Goal: Information Seeking & Learning: Understand process/instructions

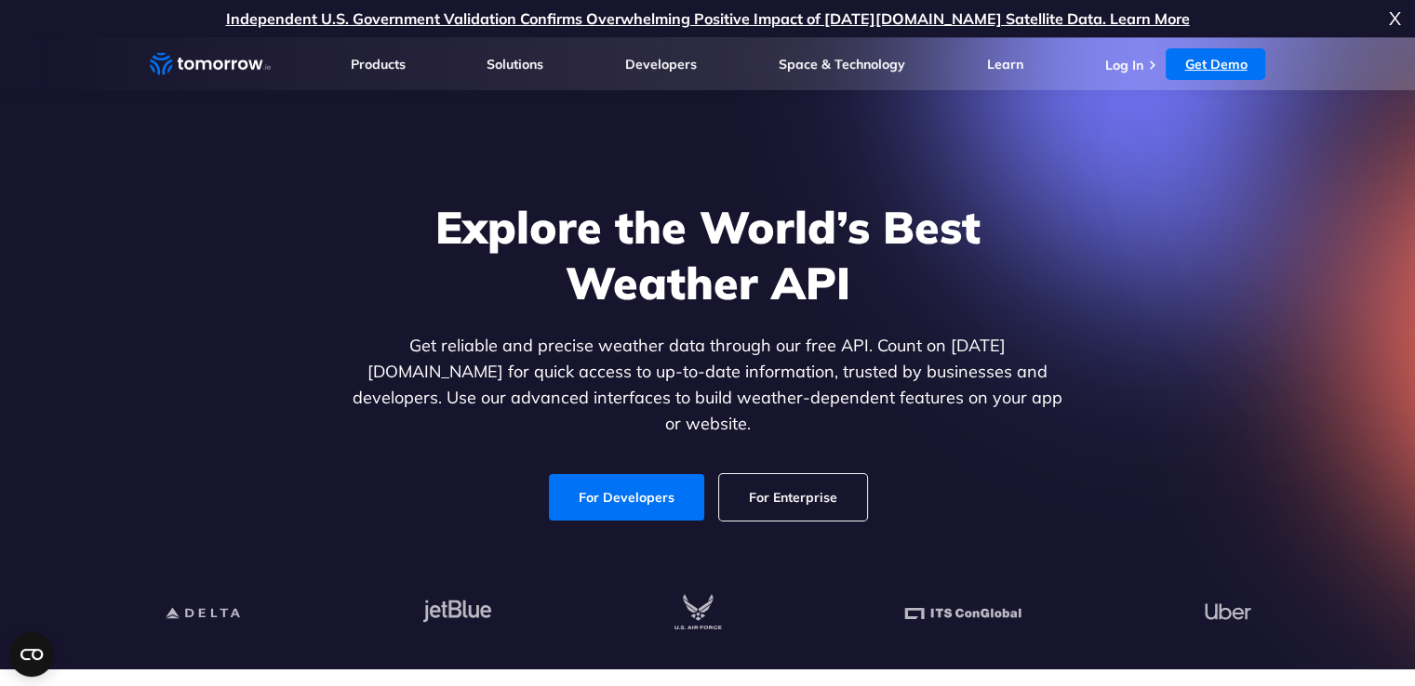
click at [1206, 60] on link "Get Demo" at bounding box center [1216, 64] width 100 height 32
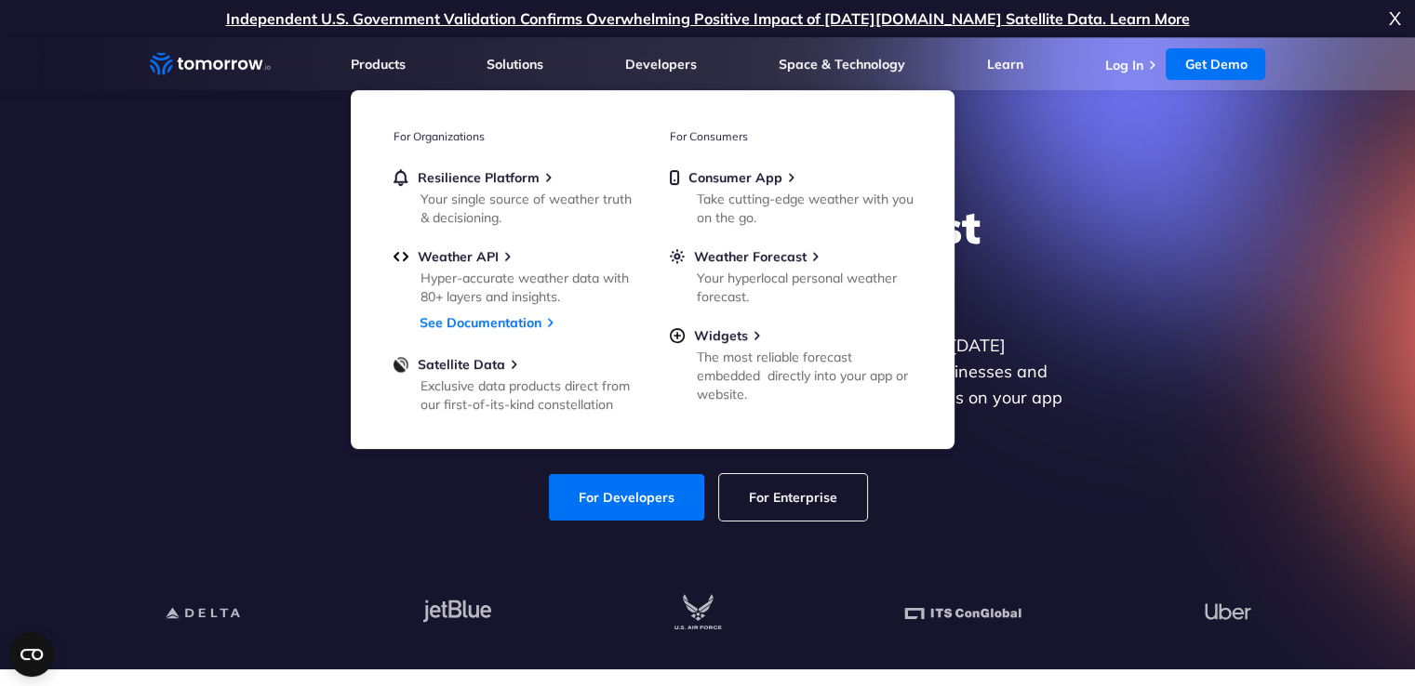
click at [296, 228] on div "Explore the World’s Best Weather API Get reliable and precise weather data thro…" at bounding box center [708, 360] width 1146 height 395
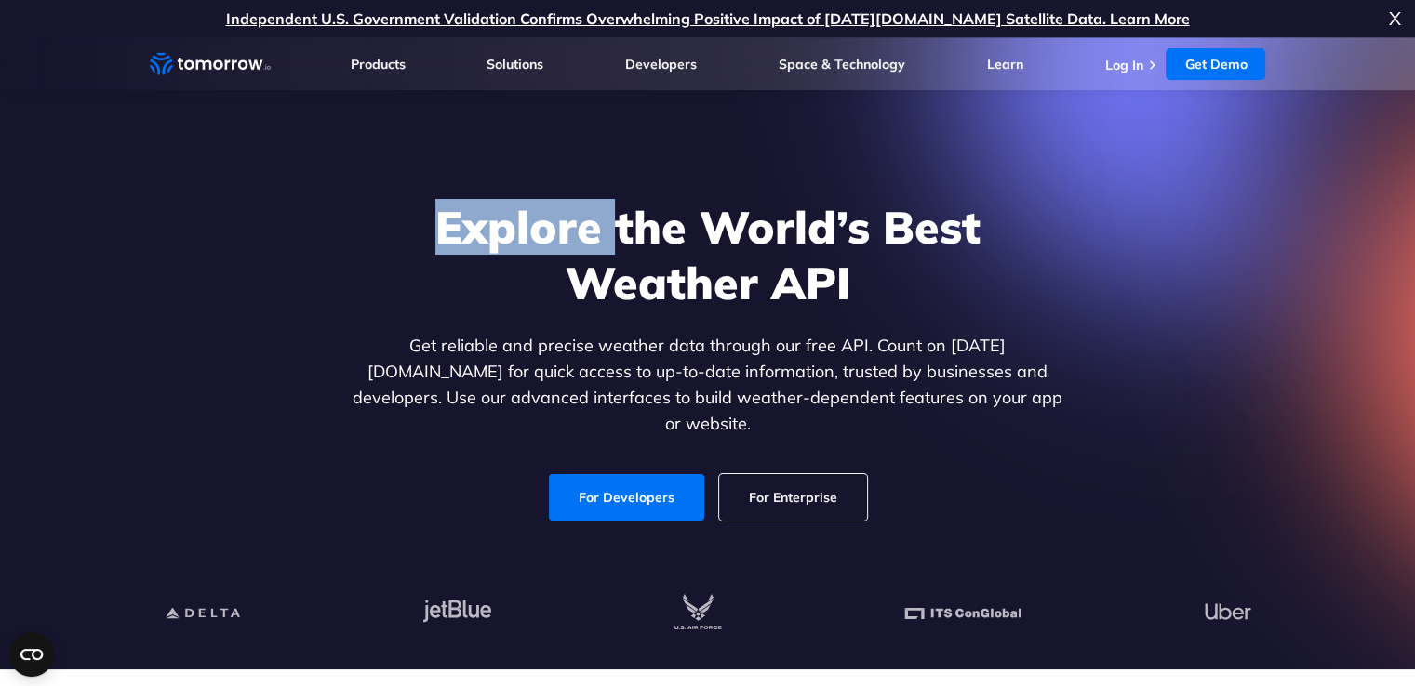
click at [296, 228] on div "Explore the World’s Best Weather API Get reliable and precise weather data thro…" at bounding box center [708, 360] width 1146 height 395
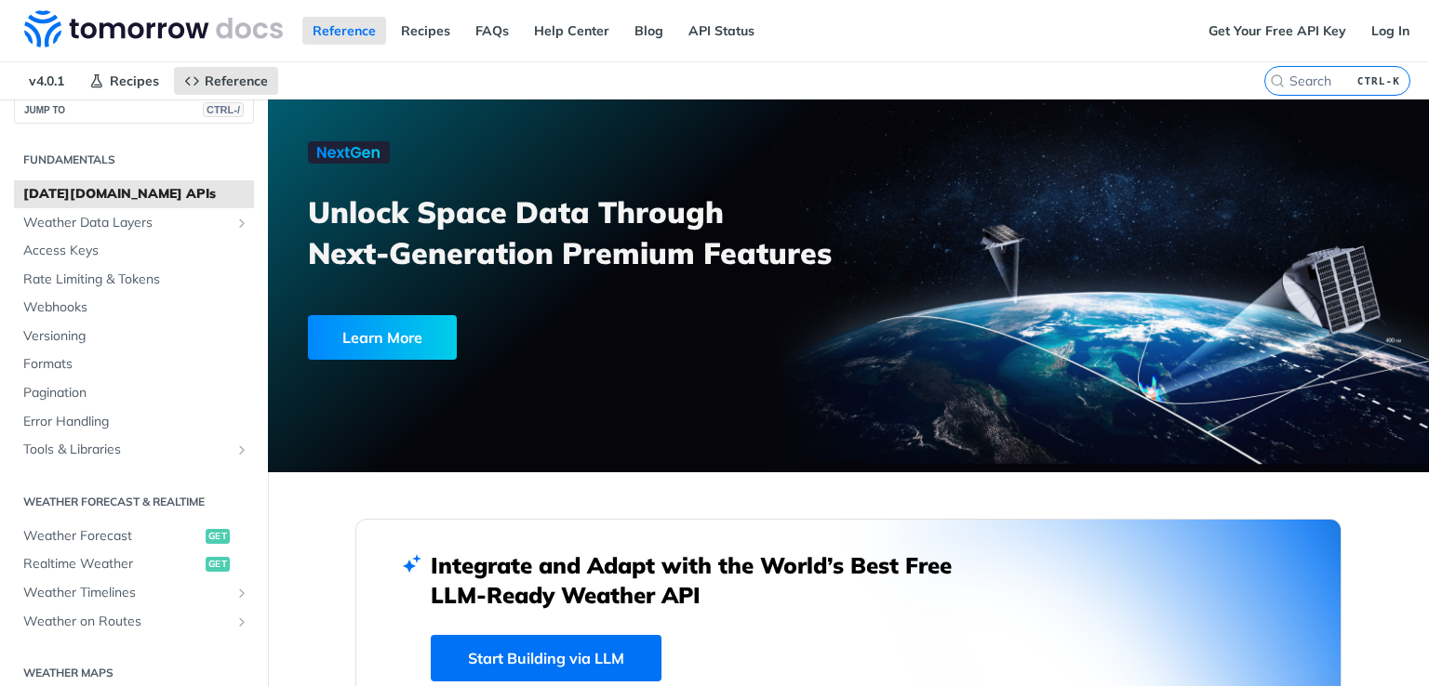
scroll to position [24, 0]
click at [75, 247] on span "Access Keys" at bounding box center [136, 249] width 226 height 19
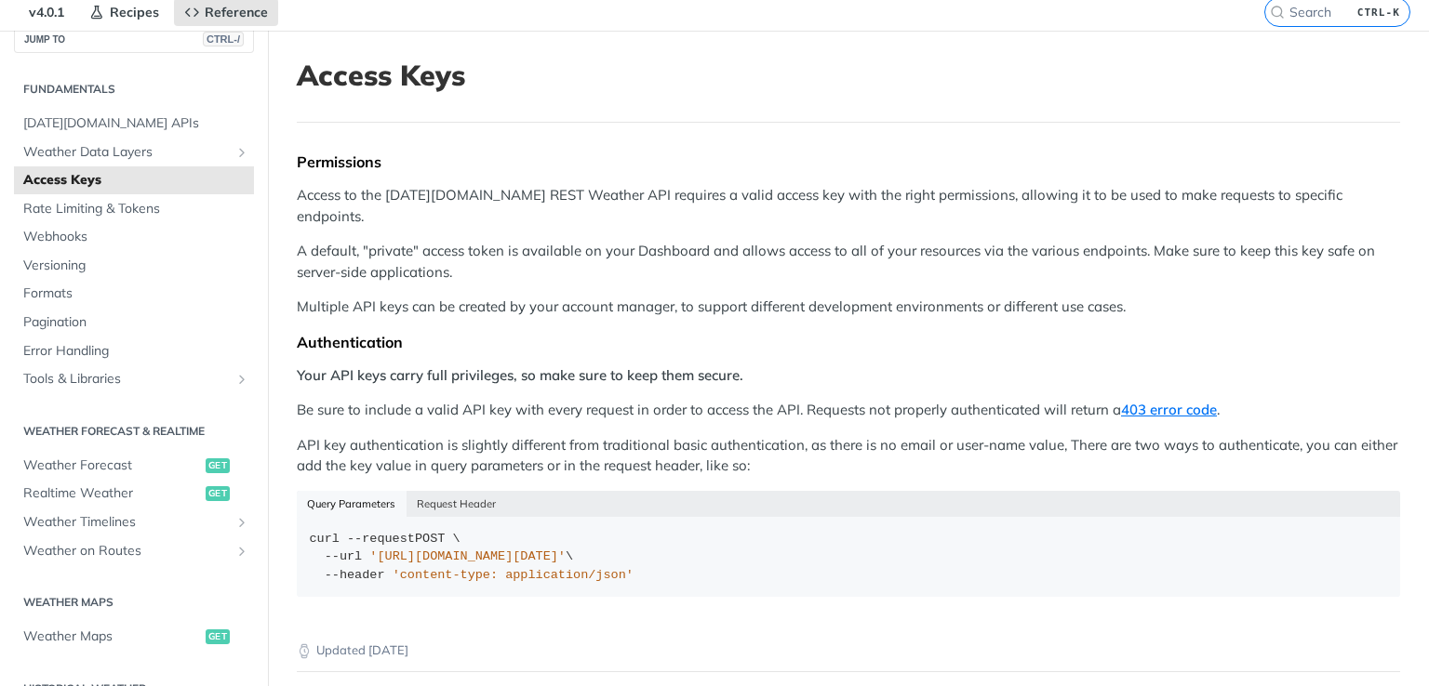
scroll to position [63, 0]
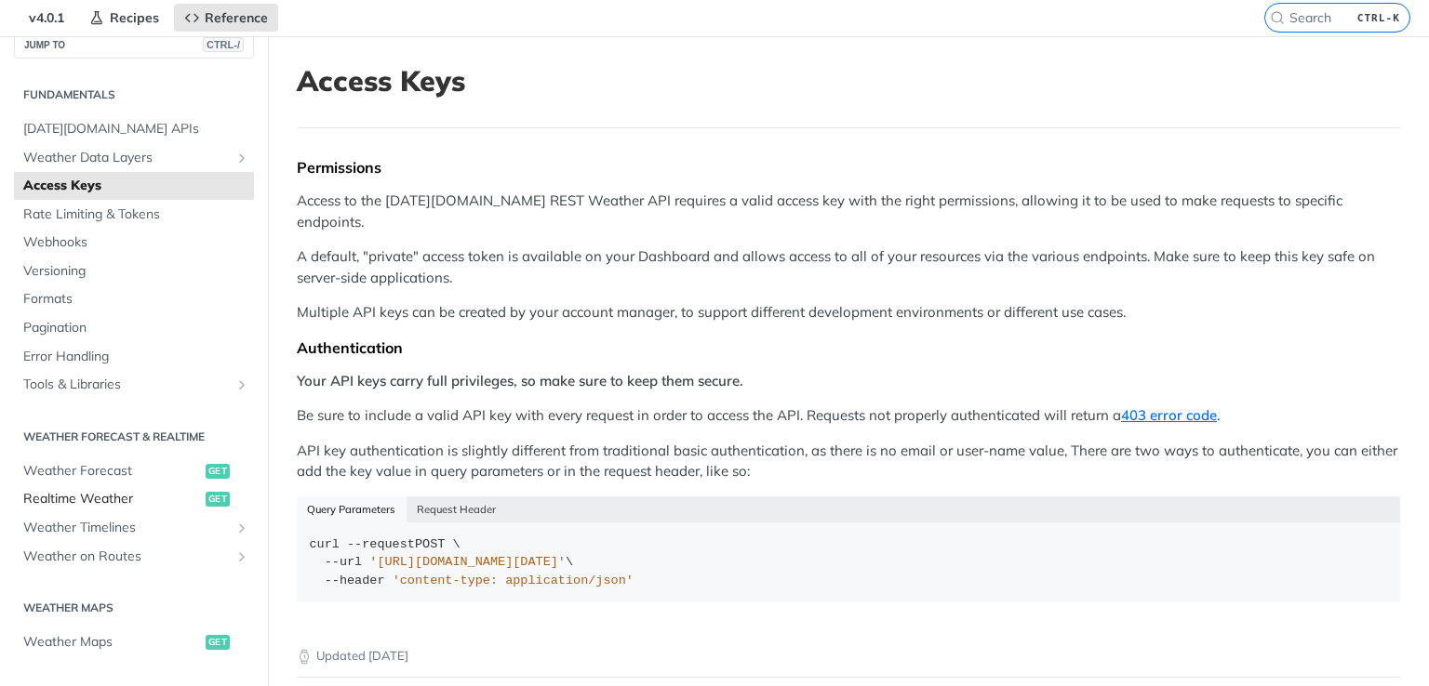
click at [107, 494] on span "Realtime Weather" at bounding box center [112, 499] width 178 height 19
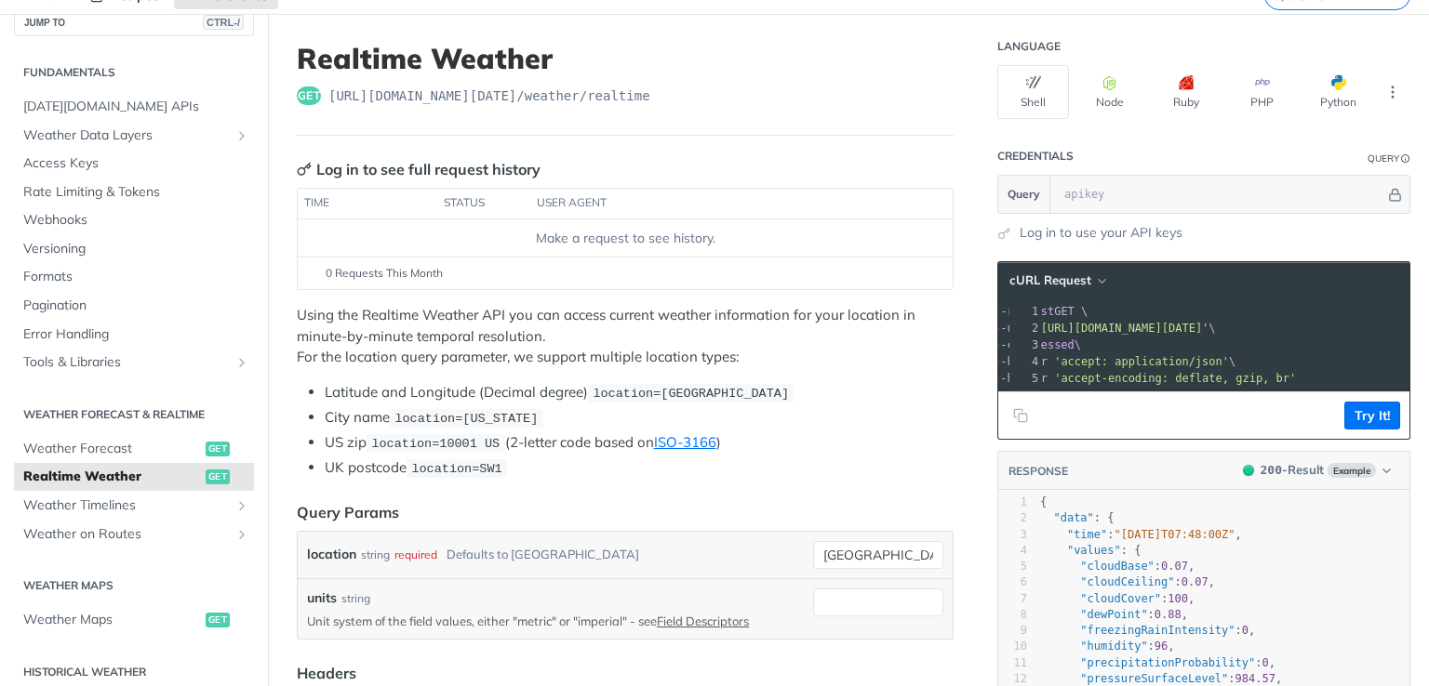
scroll to position [86, 0]
click at [1392, 88] on icon "More ellipsis" at bounding box center [1393, 92] width 2 height 11
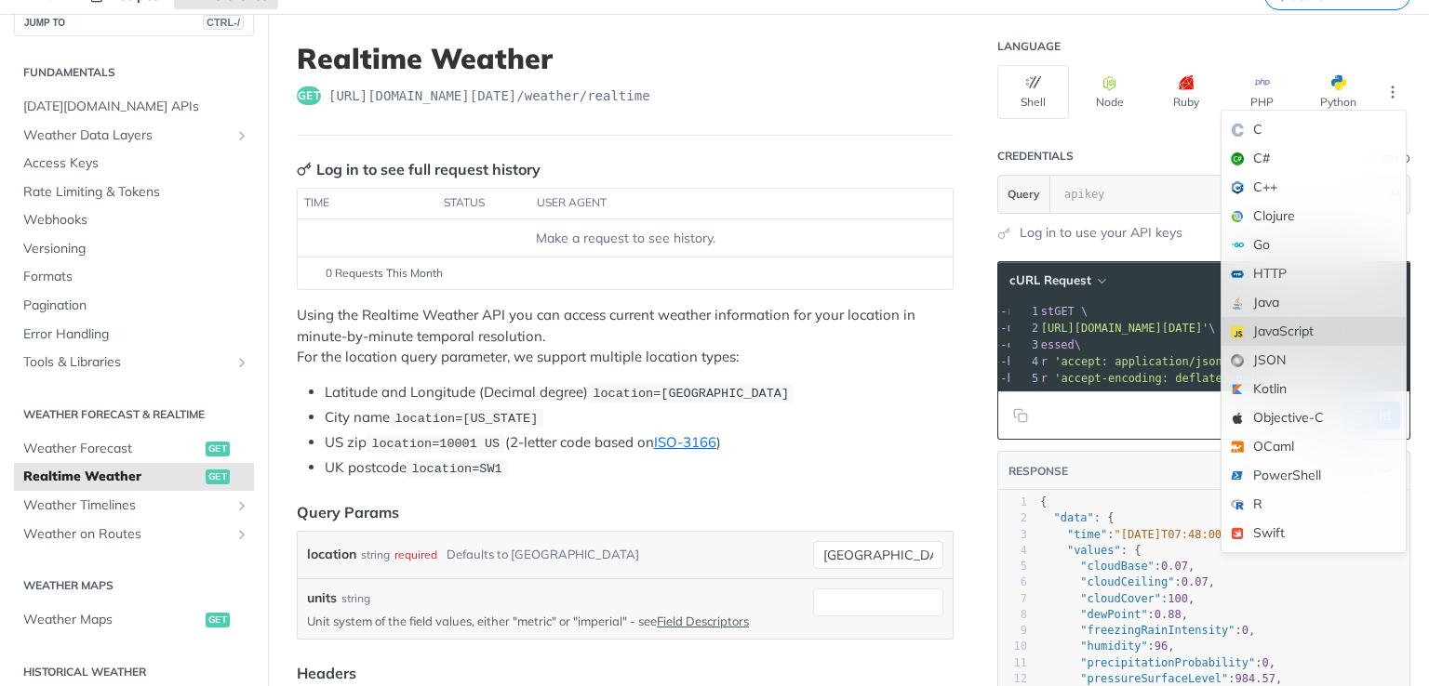
click at [1288, 328] on div "JavaScript" at bounding box center [1313, 331] width 184 height 29
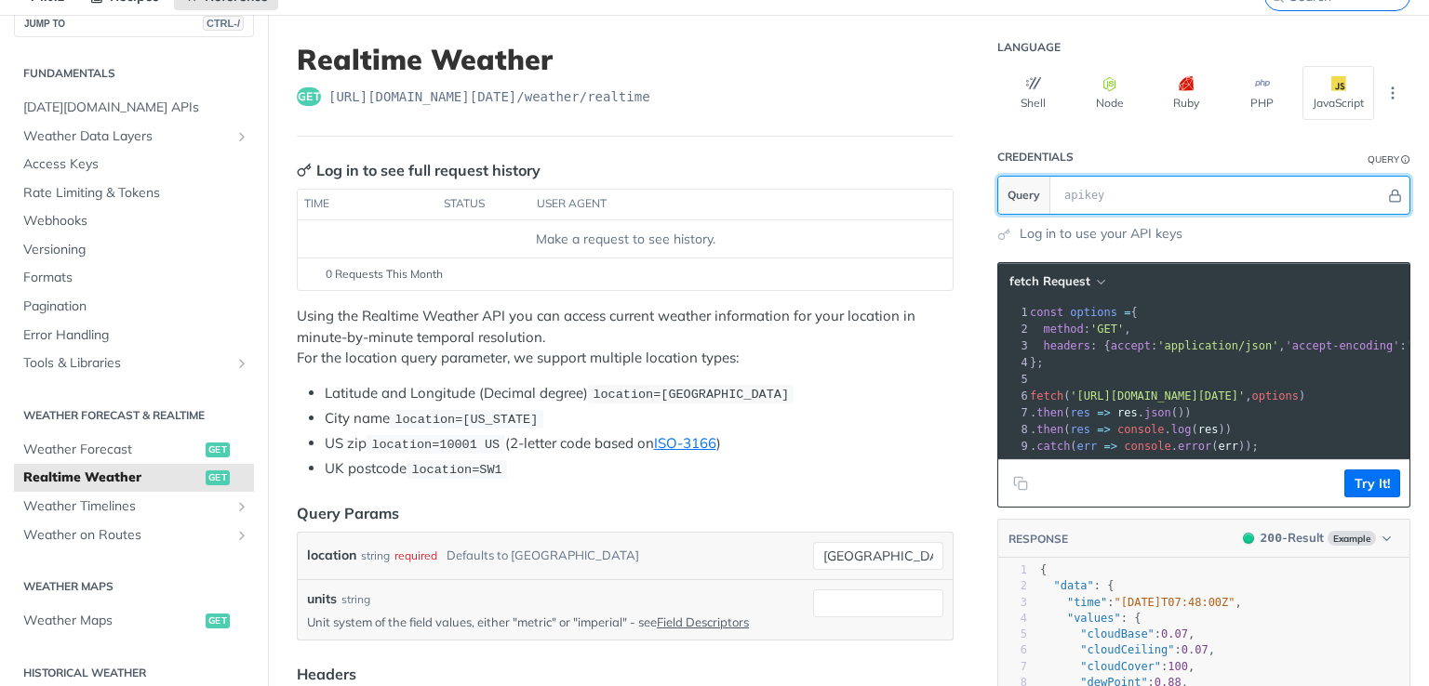
click at [1072, 191] on input "text" at bounding box center [1220, 195] width 330 height 37
click at [1073, 190] on input "text" at bounding box center [1220, 195] width 330 height 37
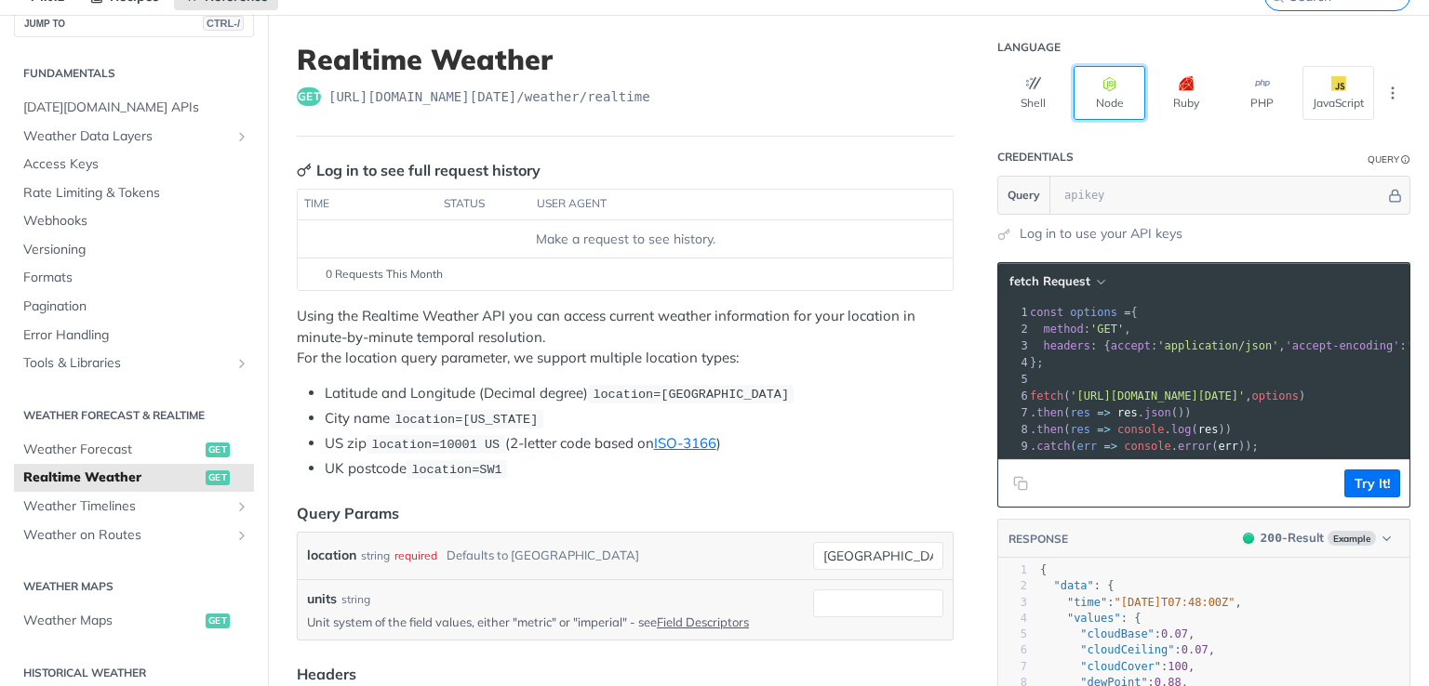
click at [1093, 94] on button "Node" at bounding box center [1109, 93] width 72 height 54
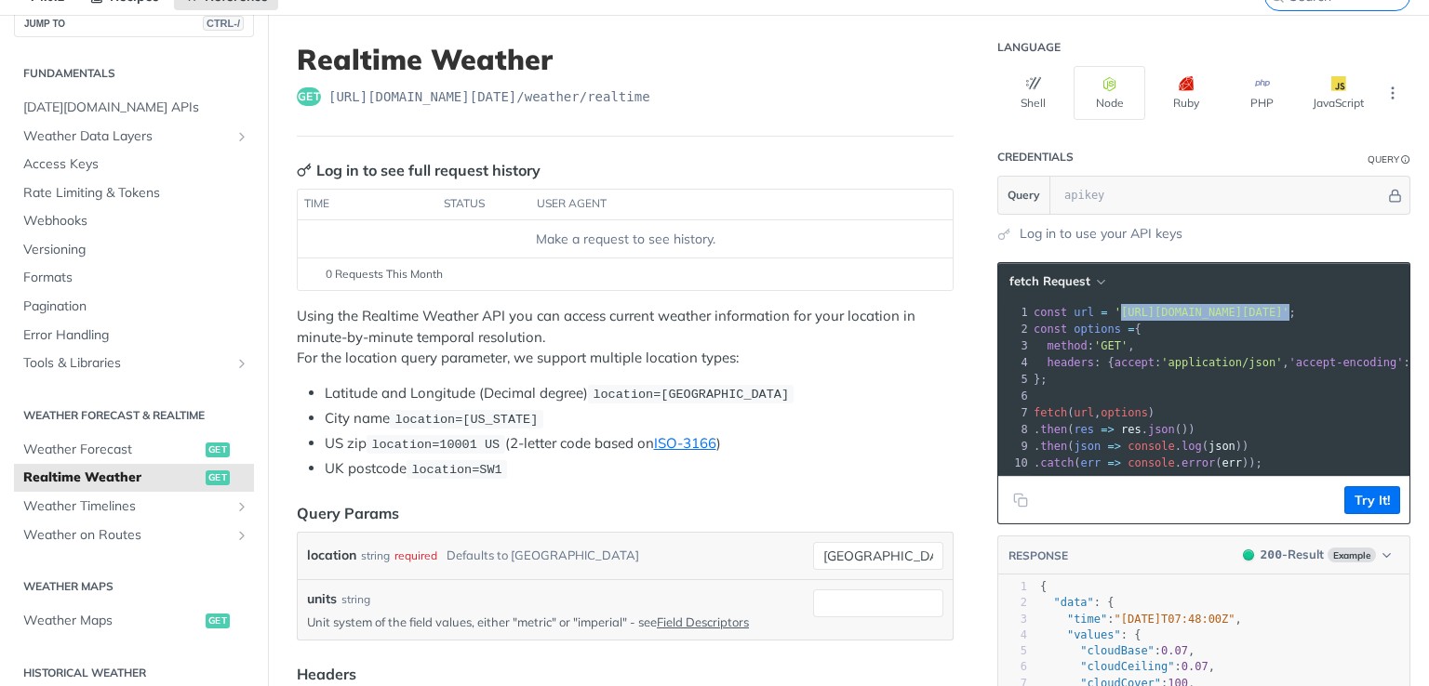
drag, startPoint x: 1366, startPoint y: 306, endPoint x: 1099, endPoint y: 313, distance: 267.1
click at [1099, 313] on span "const url = '[URL][DOMAIN_NAME][DATE]' ;" at bounding box center [1164, 312] width 262 height 13
copy span "[URL][DOMAIN_NAME][DATE]'"
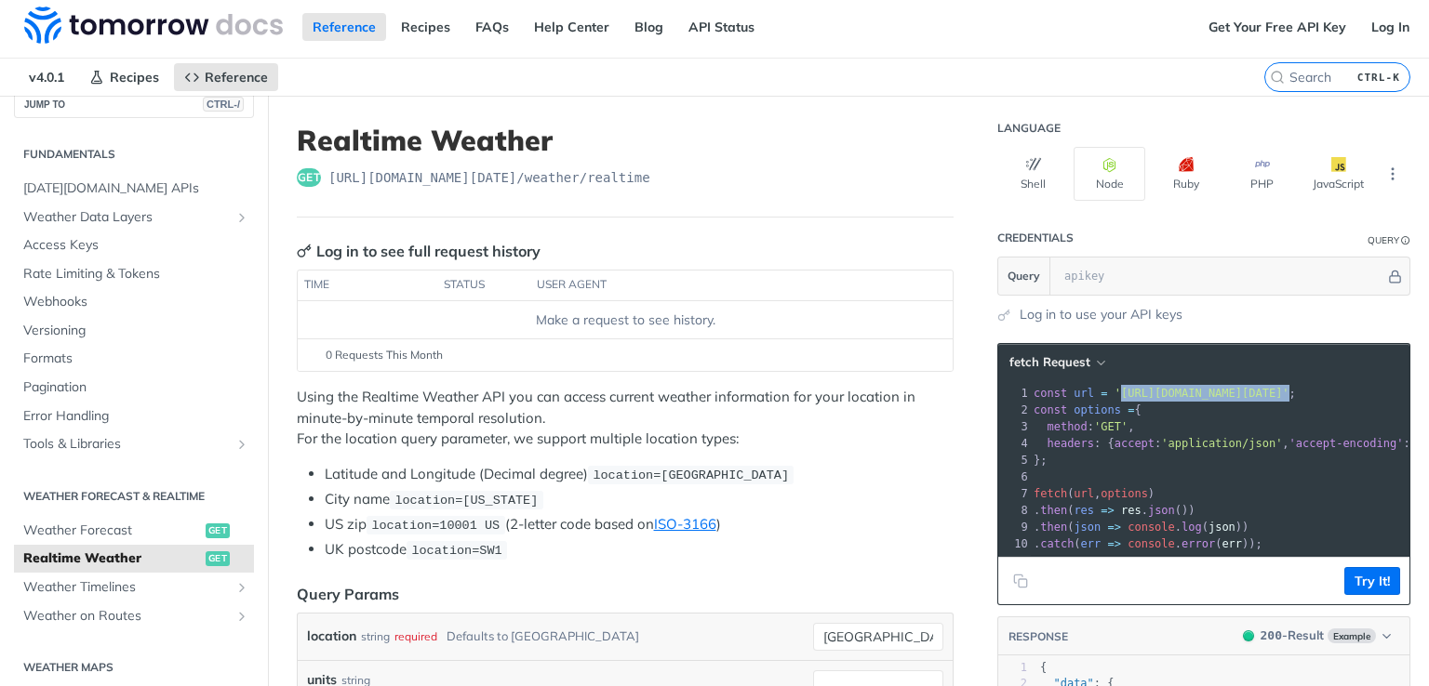
scroll to position [0, 0]
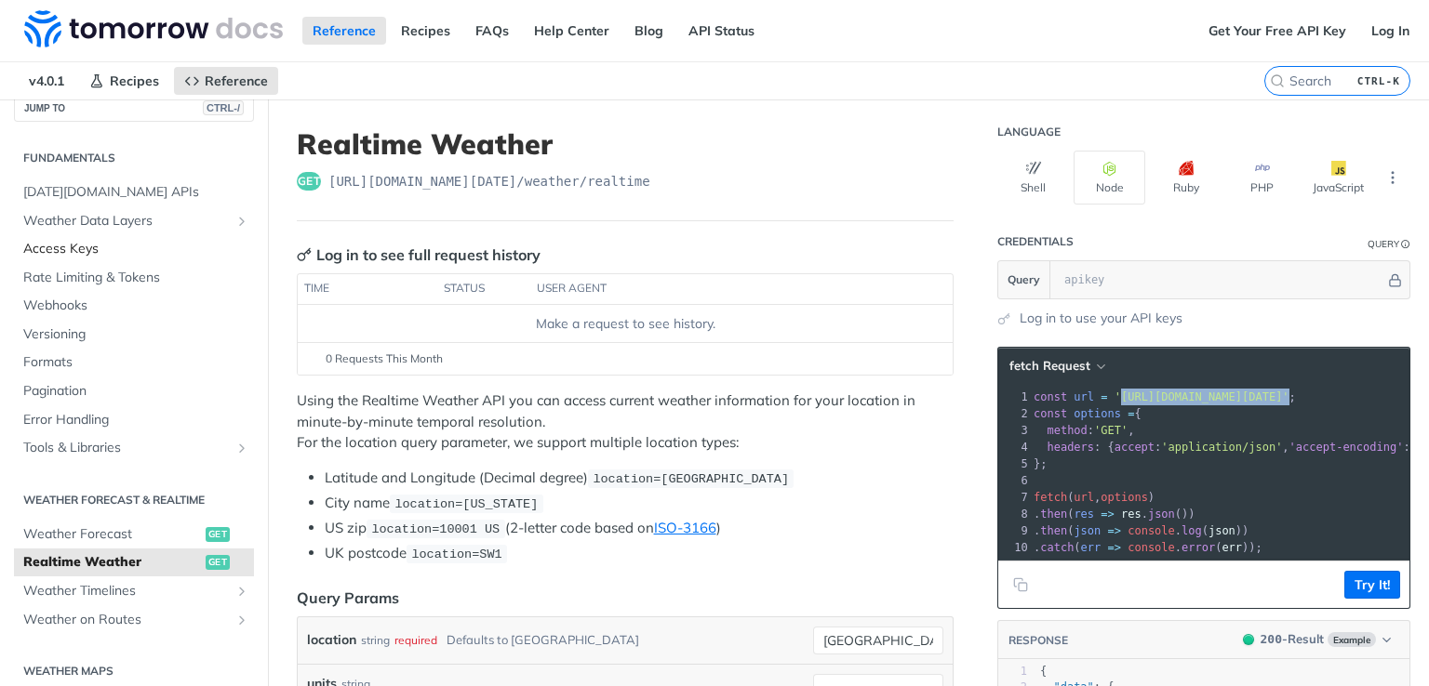
click at [68, 245] on span "Access Keys" at bounding box center [136, 249] width 226 height 19
